Goal: Information Seeking & Learning: Learn about a topic

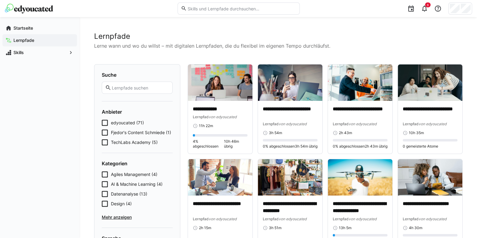
click at [141, 184] on span "AI & Machine Learning (4)" at bounding box center [137, 184] width 52 height 6
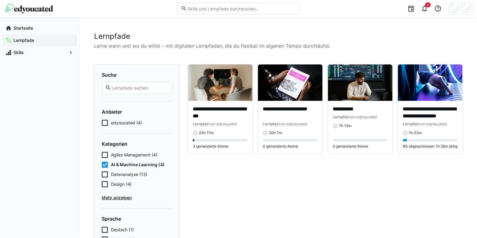
click at [105, 166] on icon at bounding box center [105, 165] width 6 height 6
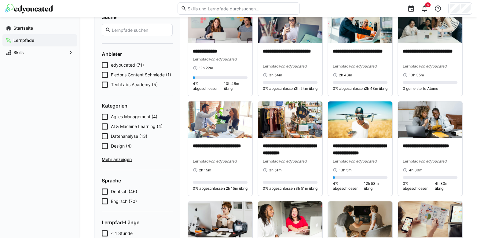
scroll to position [44, 0]
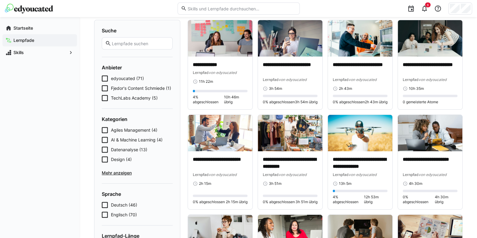
click at [229, 12] on eds-input at bounding box center [238, 8] width 122 height 12
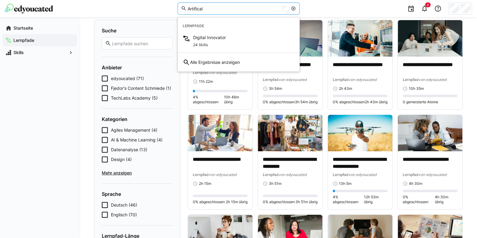
type input "Artifical"
click at [343, 5] on div "6" at bounding box center [388, 8] width 168 height 17
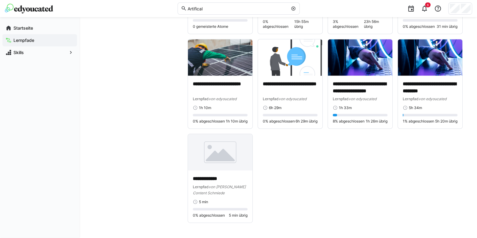
scroll to position [1784, 0]
click at [425, 95] on p "**********" at bounding box center [430, 88] width 55 height 14
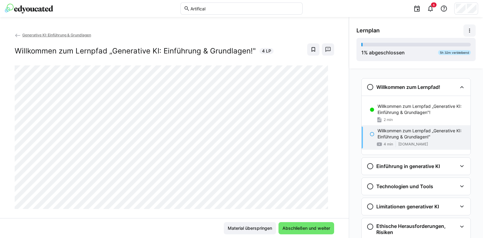
scroll to position [2, 0]
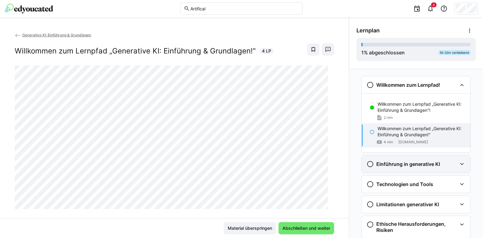
click at [419, 164] on h3 "Einführung in generative KI" at bounding box center [408, 164] width 64 height 6
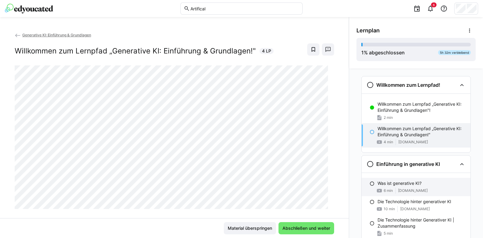
click at [420, 186] on div "Was ist generative KI?" at bounding box center [421, 183] width 88 height 6
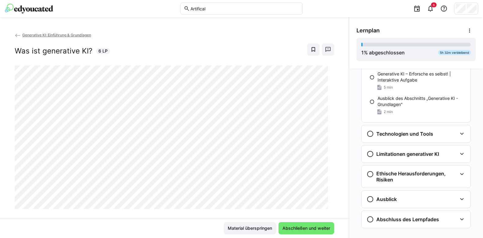
scroll to position [236, 0]
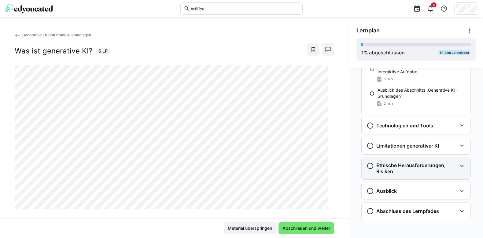
click at [424, 170] on h3 "Ethische Herausforderungen, Risiken" at bounding box center [416, 168] width 81 height 12
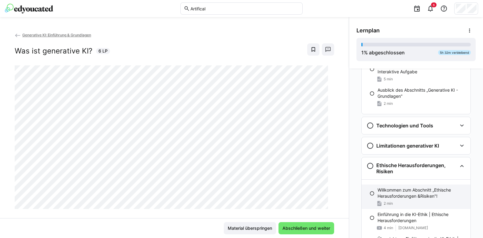
click at [422, 196] on p "Willkommen zum Abschnitt „Ethische Herausforderungen &Risiken"!" at bounding box center [421, 193] width 88 height 12
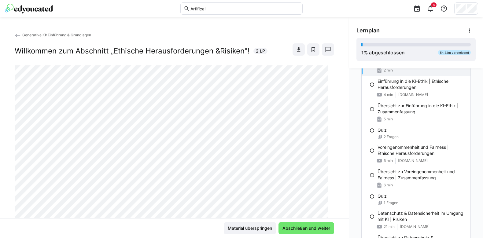
scroll to position [380, 0]
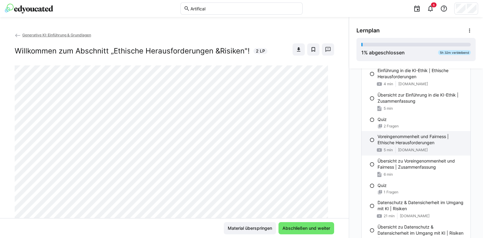
click at [407, 138] on p "Voreingenommenheit und Fairness | Ethische Herausforderungen" at bounding box center [421, 139] width 88 height 12
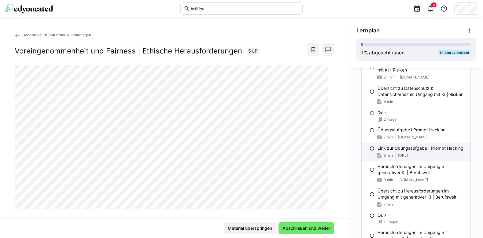
scroll to position [519, 0]
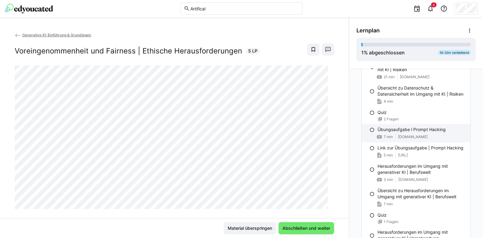
click at [412, 133] on div "Übungsaufgabe l Prompt Hacking 7 min [DOMAIN_NAME]" at bounding box center [415, 133] width 109 height 18
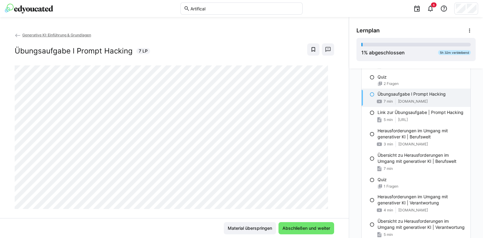
scroll to position [555, 0]
click at [438, 112] on p "Link zur Übungsaufgabe | Prompt Hacking" at bounding box center [420, 111] width 86 height 6
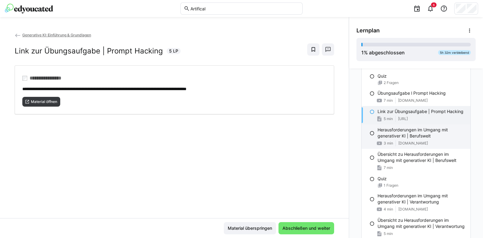
click at [432, 132] on p "Herausforderungen im Umgang mit generativer KI | Berufswelt" at bounding box center [421, 133] width 88 height 12
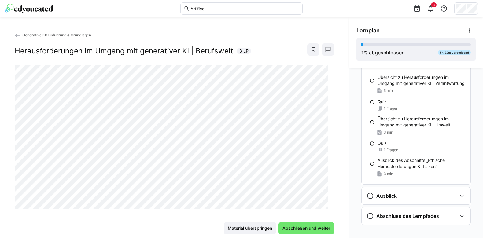
scroll to position [703, 0]
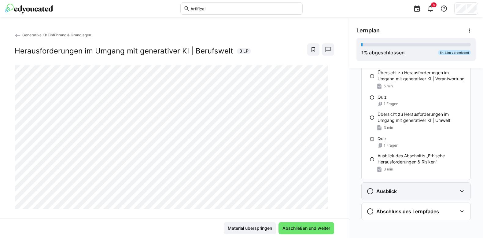
click at [431, 193] on div "Ausblick" at bounding box center [411, 191] width 90 height 7
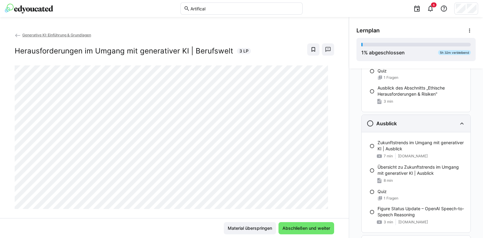
scroll to position [780, 0]
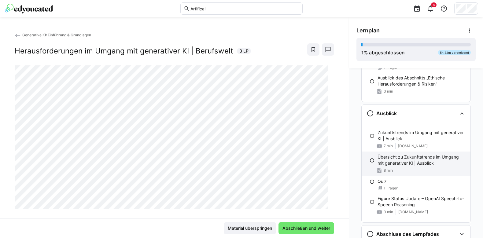
click at [418, 159] on p "Übersicht zu Zukunftstrends im Umgang mit generativer KI | Ausblick" at bounding box center [421, 160] width 88 height 12
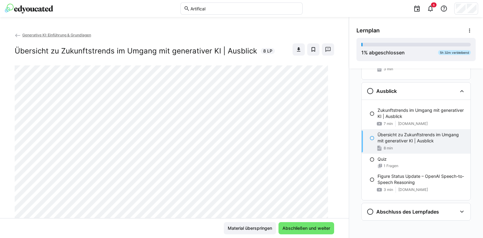
scroll to position [803, 0]
click at [417, 177] on p "Figure Status Update – OpenAI Speech-to-Speech Reasoning" at bounding box center [421, 179] width 88 height 12
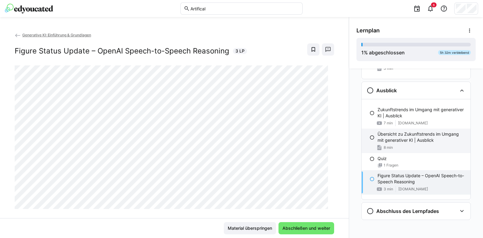
scroll to position [756, 0]
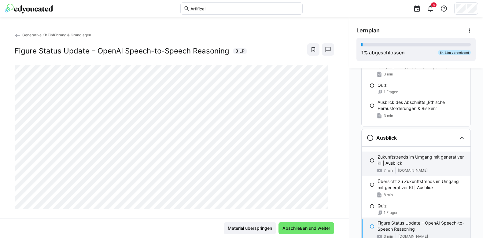
click at [415, 157] on p "Zukunftstrends im Umgang mit generativer KI | Ausblick" at bounding box center [421, 160] width 88 height 12
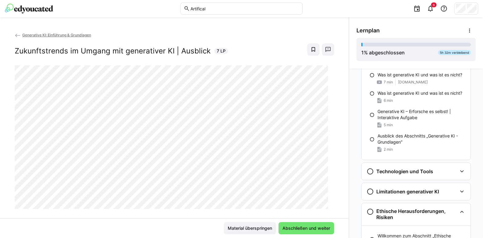
scroll to position [144, 0]
